Goal: Task Accomplishment & Management: Use online tool/utility

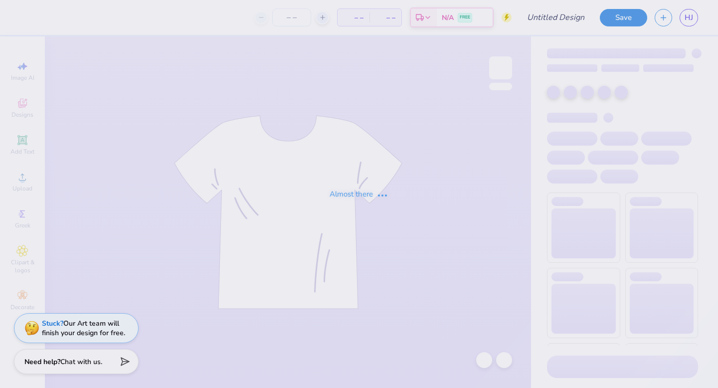
type input "[PERSON_NAME] : [GEOGRAPHIC_DATA]"
type input "35"
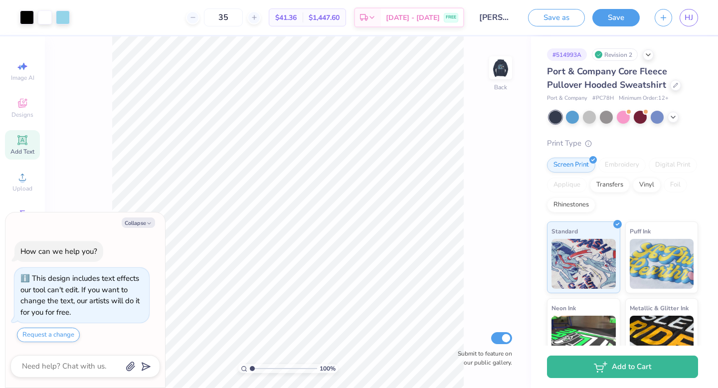
click at [25, 146] on icon at bounding box center [22, 140] width 12 height 12
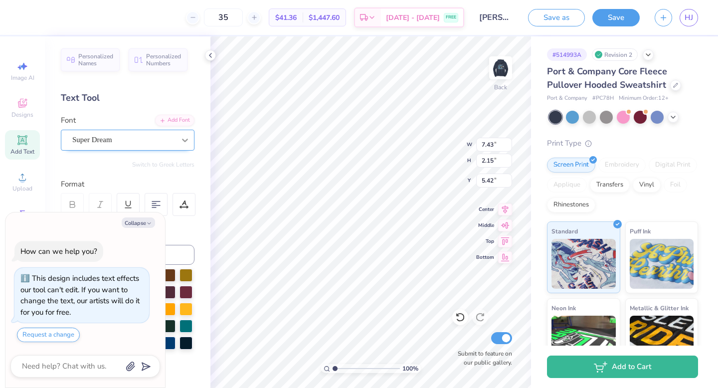
click at [180, 143] on icon at bounding box center [185, 140] width 10 height 10
click at [151, 222] on icon "button" at bounding box center [149, 223] width 6 height 6
type textarea "x"
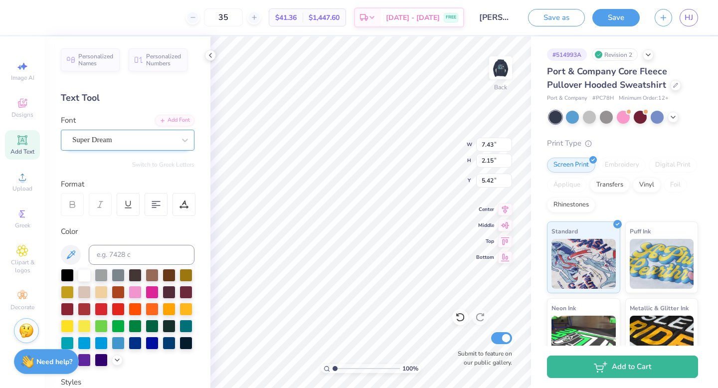
click at [143, 132] on div "Super Dream" at bounding box center [123, 139] width 105 height 15
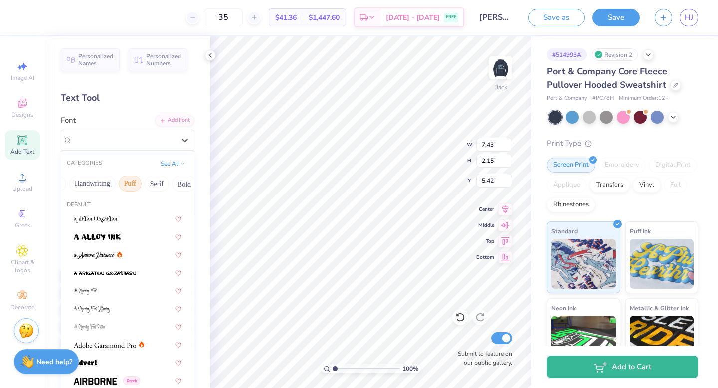
scroll to position [0, 28]
click at [149, 179] on button "Serif" at bounding box center [155, 184] width 24 height 16
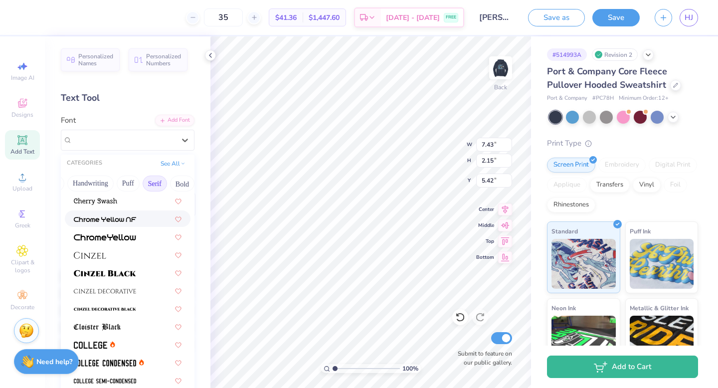
scroll to position [149, 0]
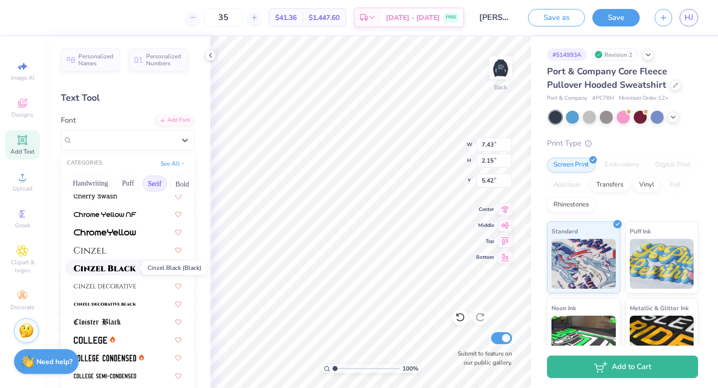
click at [135, 269] on img at bounding box center [105, 268] width 62 height 7
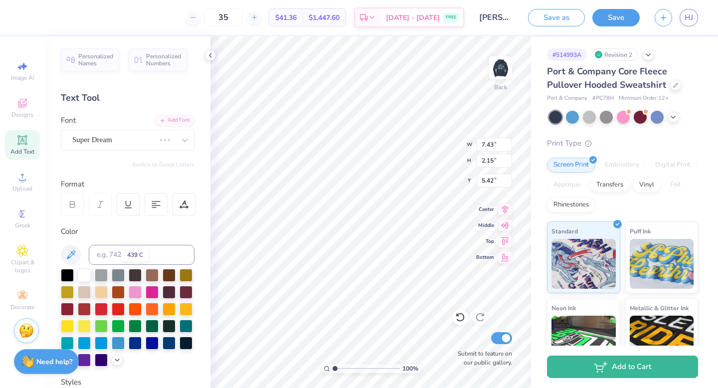
type input "8.69"
type input "2.21"
type input "5.40"
click at [172, 148] on div "Cinzel" at bounding box center [128, 140] width 134 height 21
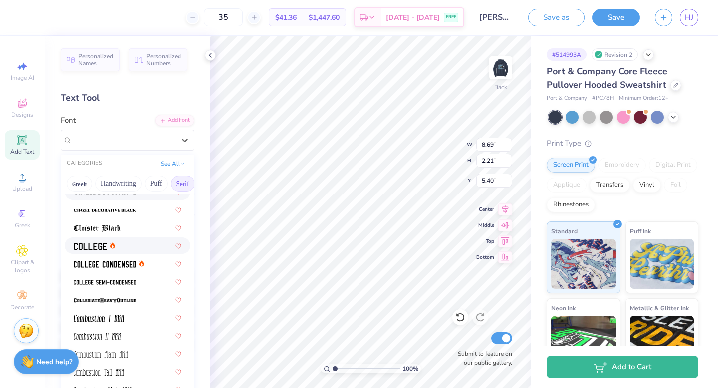
scroll to position [246, 0]
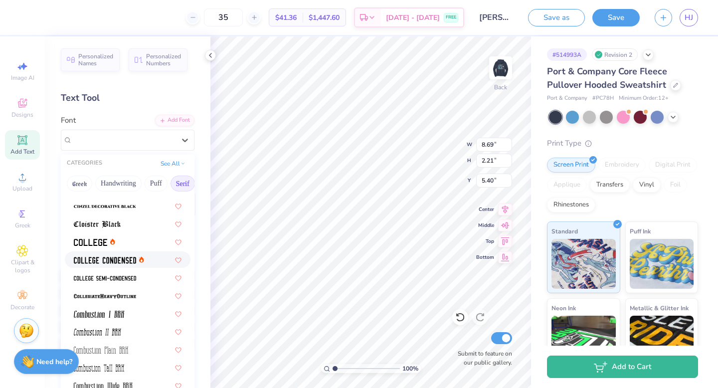
click at [144, 263] on div at bounding box center [128, 259] width 108 height 10
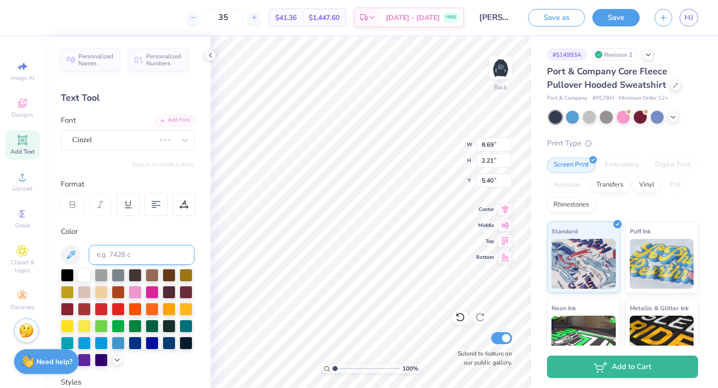
type input "5.55"
type input "2.10"
type input "5.45"
type textarea "ZTA"
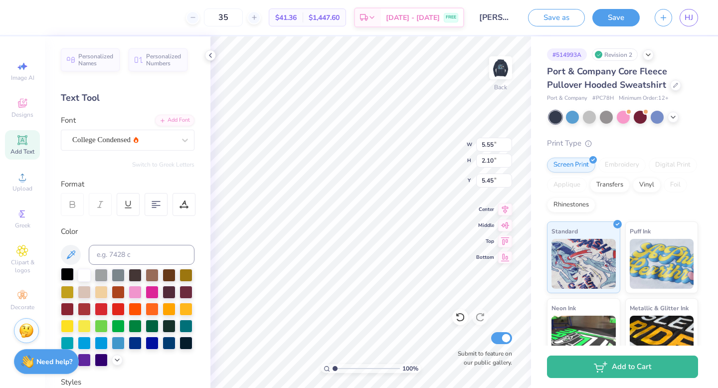
click at [69, 277] on div at bounding box center [67, 274] width 13 height 13
click at [210, 60] on div at bounding box center [210, 55] width 11 height 11
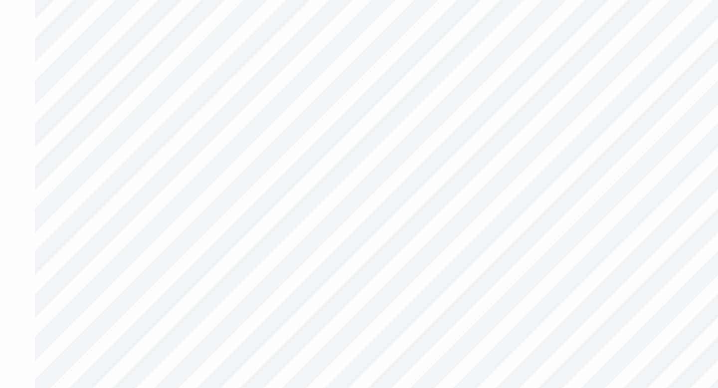
type input "2.39"
type input "1.19"
type input "4.69"
type input "1.91"
type input "0.96"
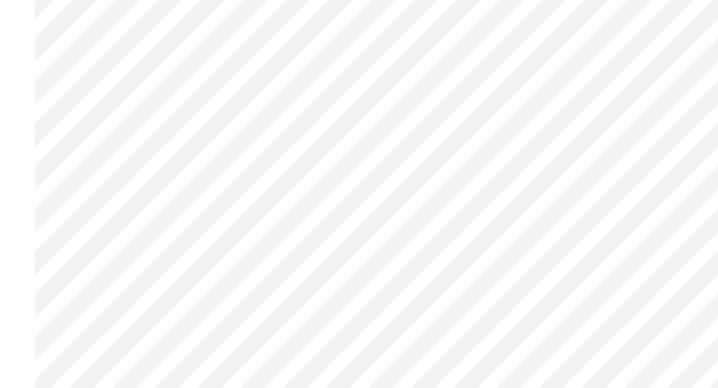
type input "4.92"
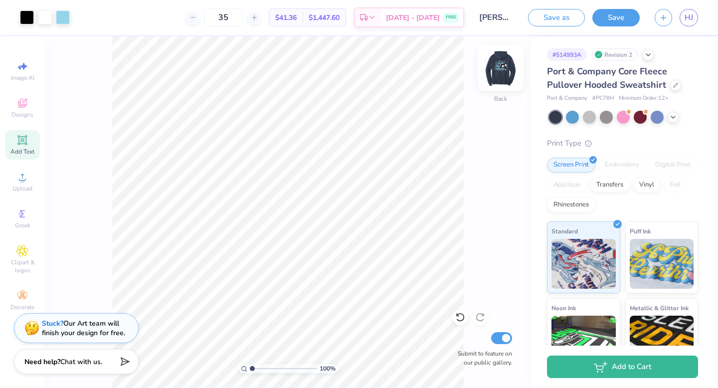
click at [499, 77] on img at bounding box center [501, 68] width 40 height 40
click at [20, 217] on icon at bounding box center [22, 214] width 12 height 12
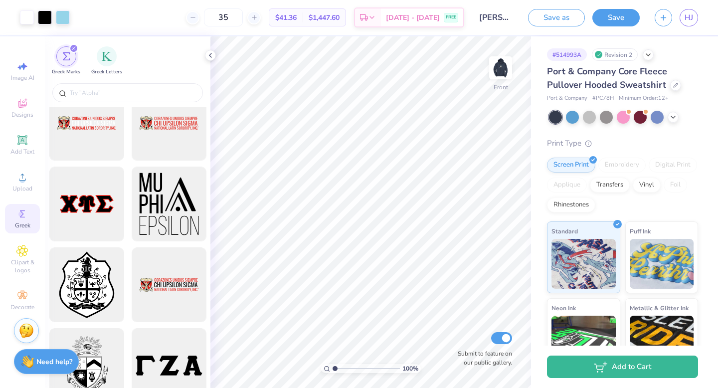
scroll to position [1076, 0]
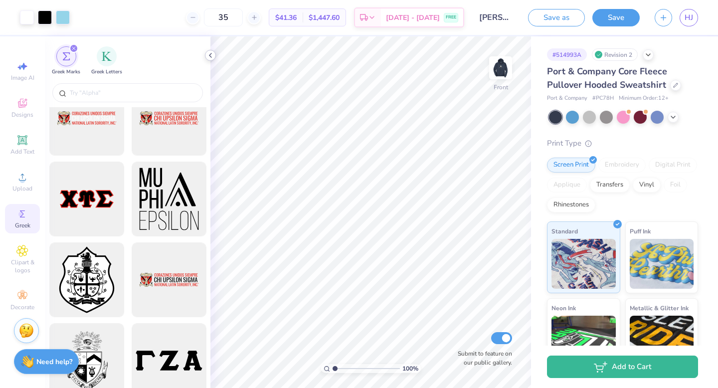
click at [209, 58] on icon at bounding box center [210, 55] width 8 height 8
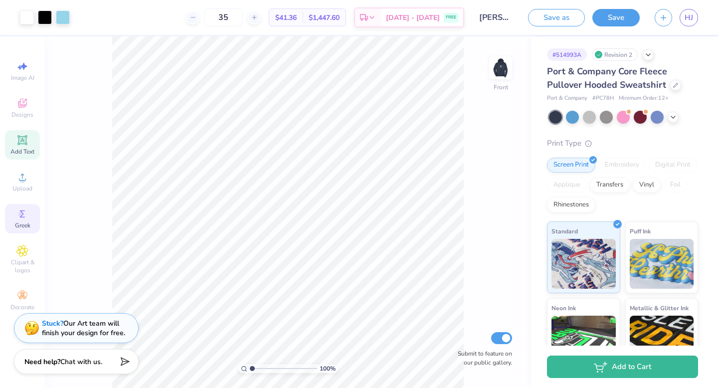
click at [27, 147] on div "Add Text" at bounding box center [22, 144] width 35 height 29
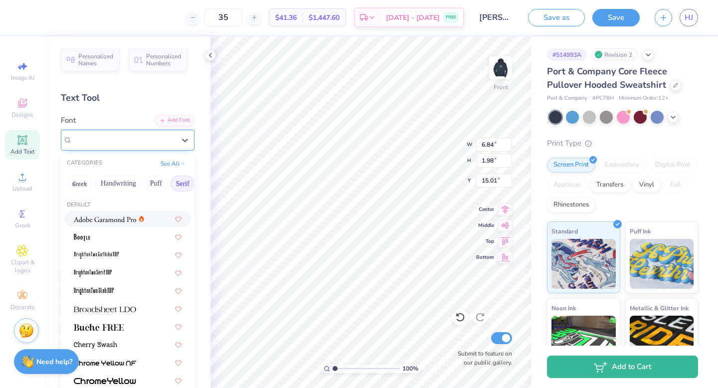
click at [155, 136] on div "Super Dream" at bounding box center [123, 139] width 105 height 15
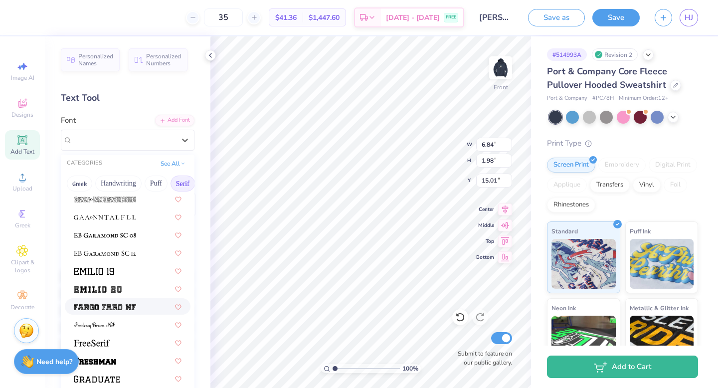
scroll to position [721, 0]
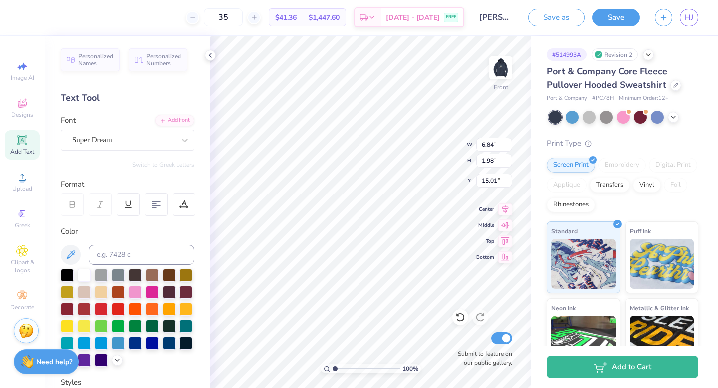
type textarea "T"
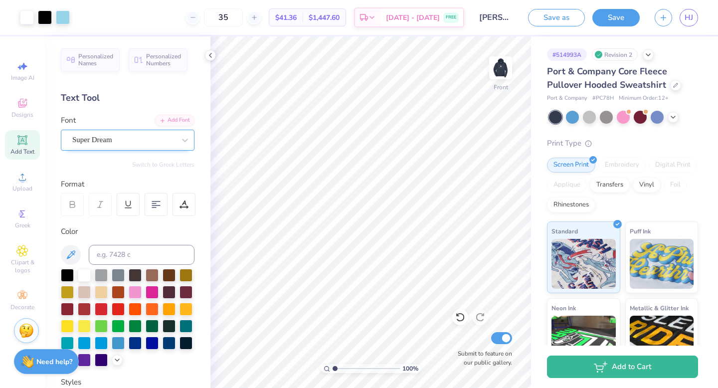
click at [167, 139] on div "Super Dream" at bounding box center [123, 139] width 105 height 15
click at [167, 139] on div "Super Dream" at bounding box center [123, 139] width 103 height 11
